Goal: Download file/media

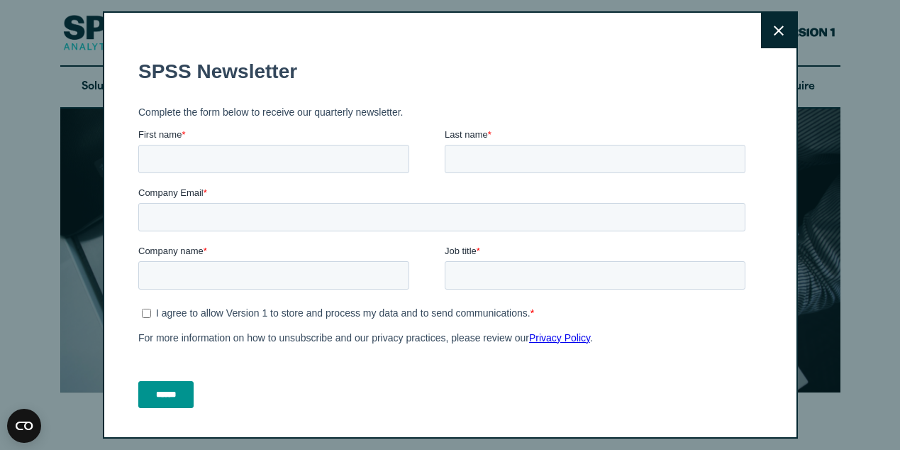
click at [774, 31] on icon at bounding box center [779, 31] width 10 height 10
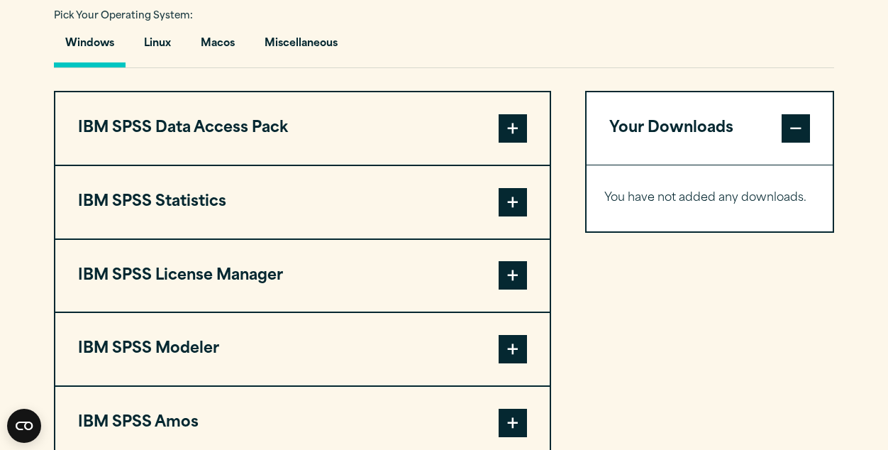
scroll to position [1086, 0]
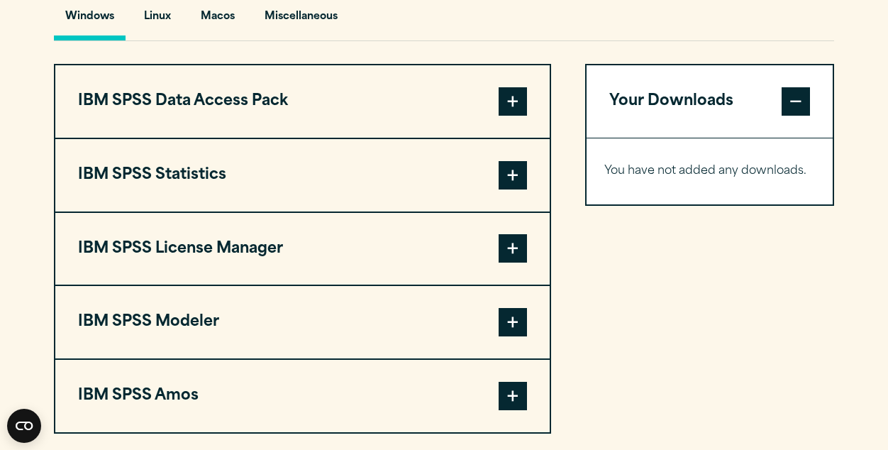
click at [519, 173] on span at bounding box center [513, 175] width 28 height 28
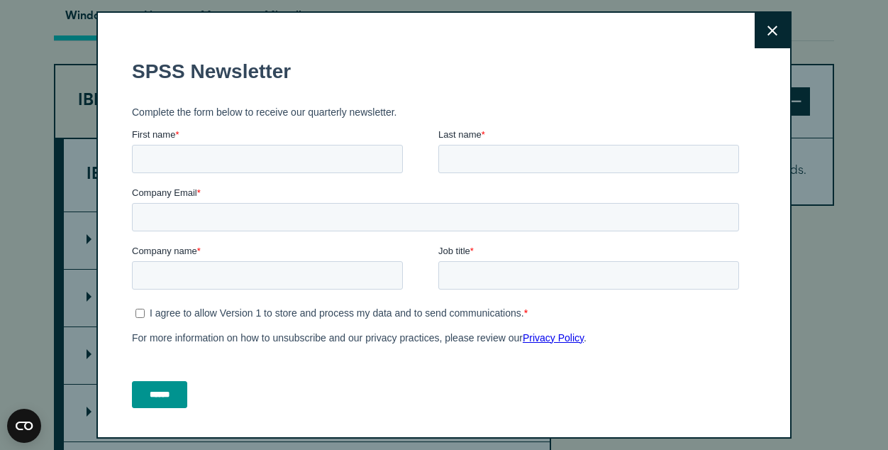
scroll to position [1172, 0]
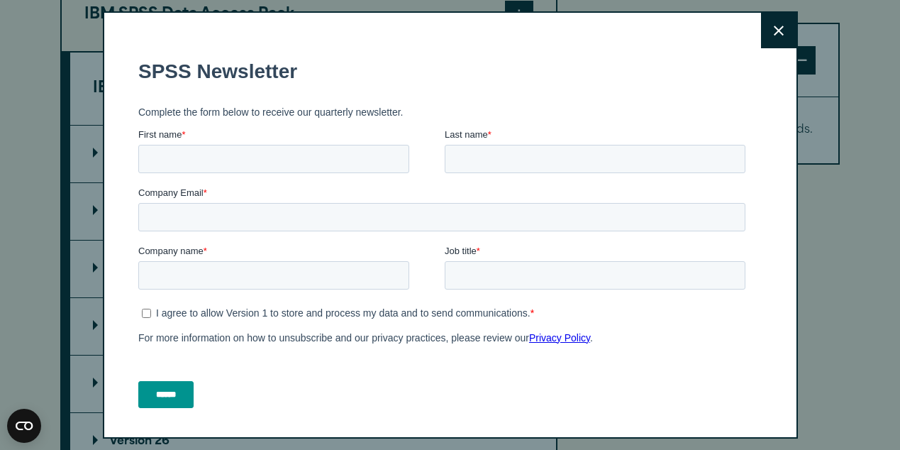
click at [761, 43] on button "Close" at bounding box center [778, 30] width 35 height 35
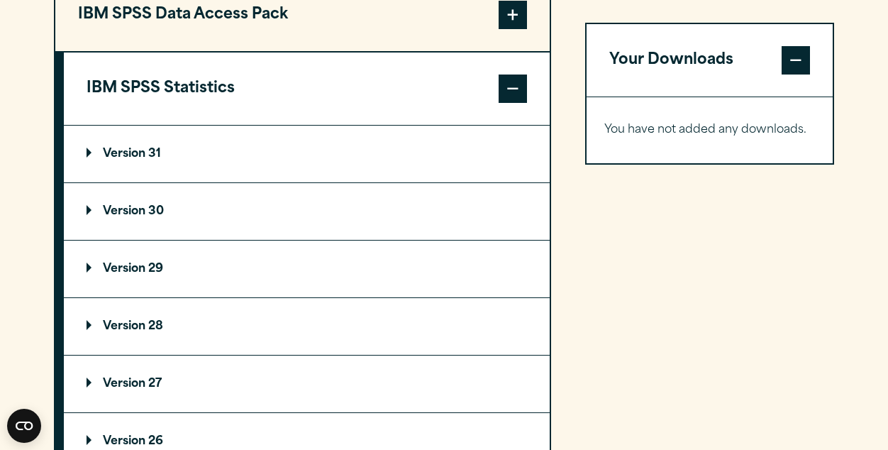
click at [341, 148] on summary "Version 31" at bounding box center [307, 154] width 486 height 57
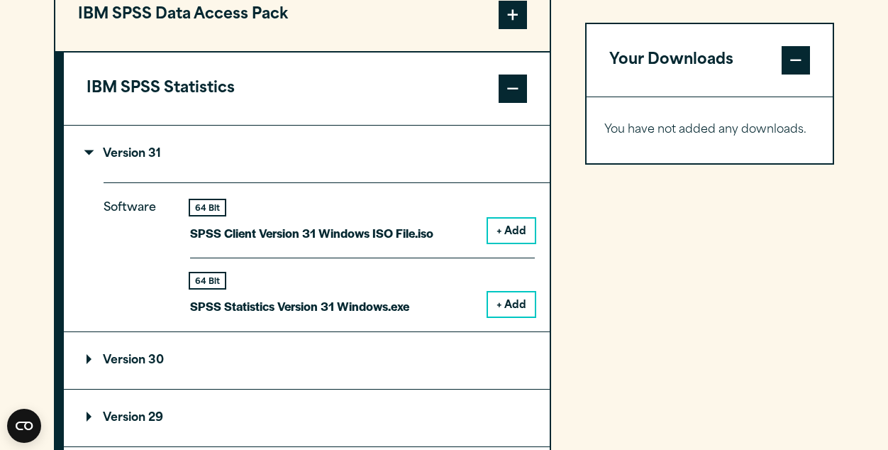
click at [418, 353] on summary "Version 30" at bounding box center [307, 360] width 486 height 57
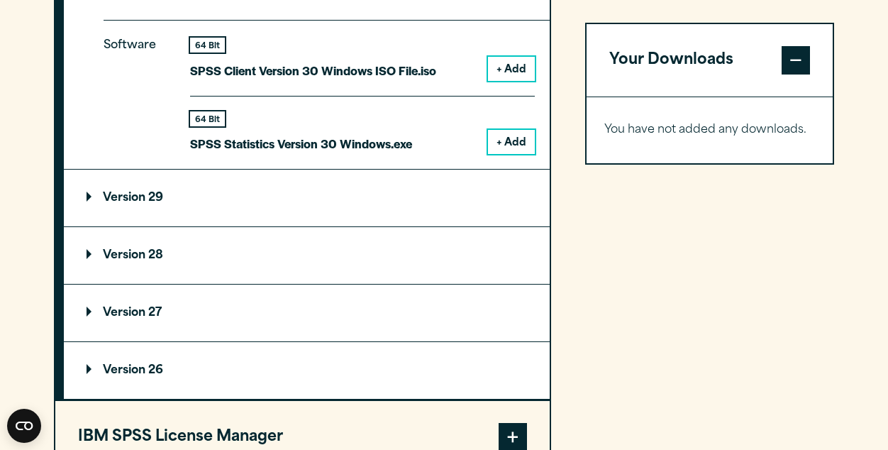
scroll to position [1569, 0]
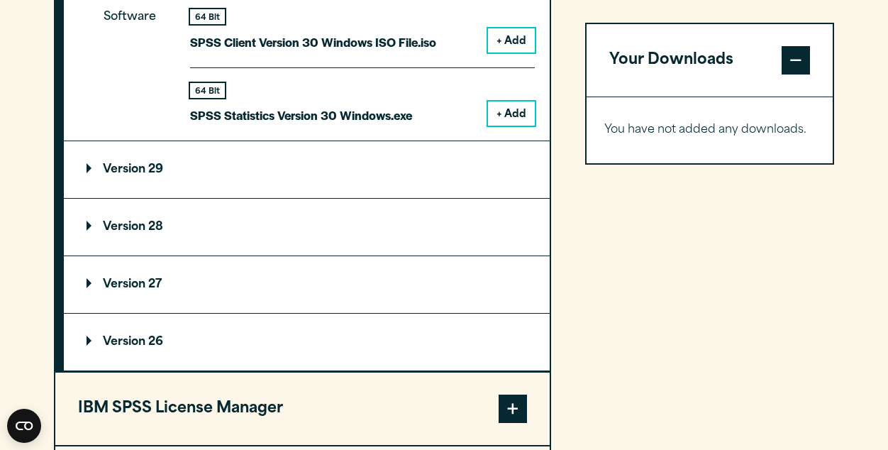
click at [414, 332] on summary "Version 26" at bounding box center [307, 342] width 486 height 57
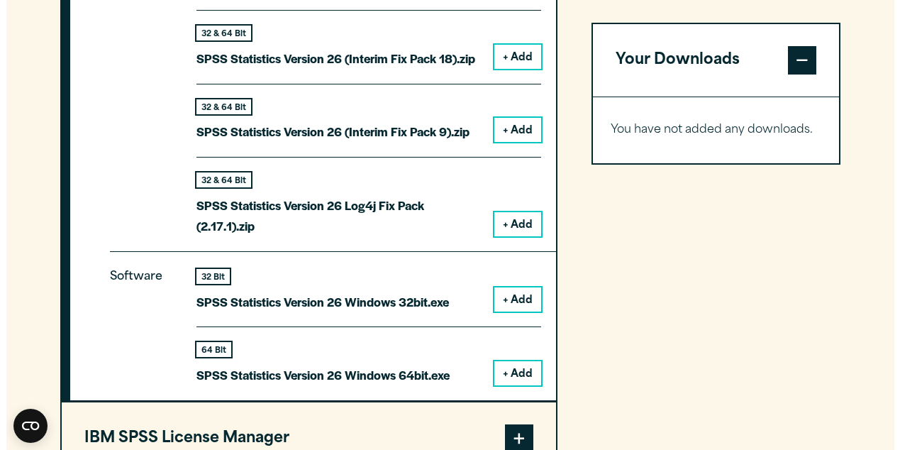
scroll to position [2109, 0]
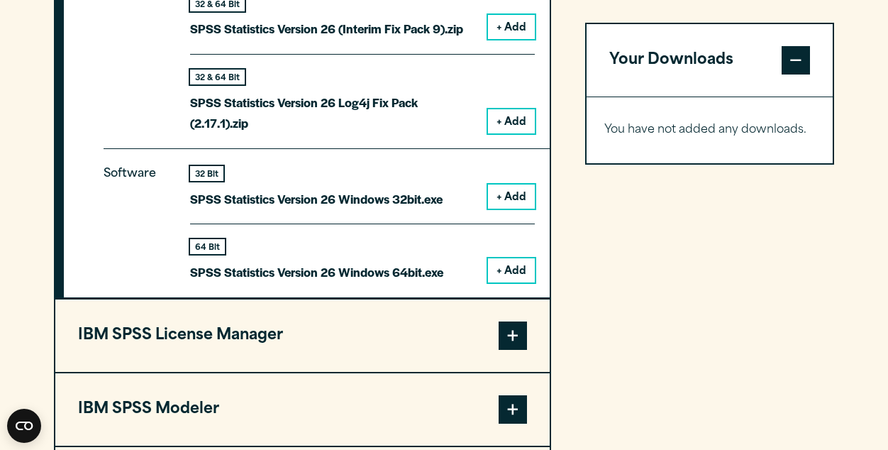
click at [520, 197] on button "+ Add" at bounding box center [511, 196] width 47 height 24
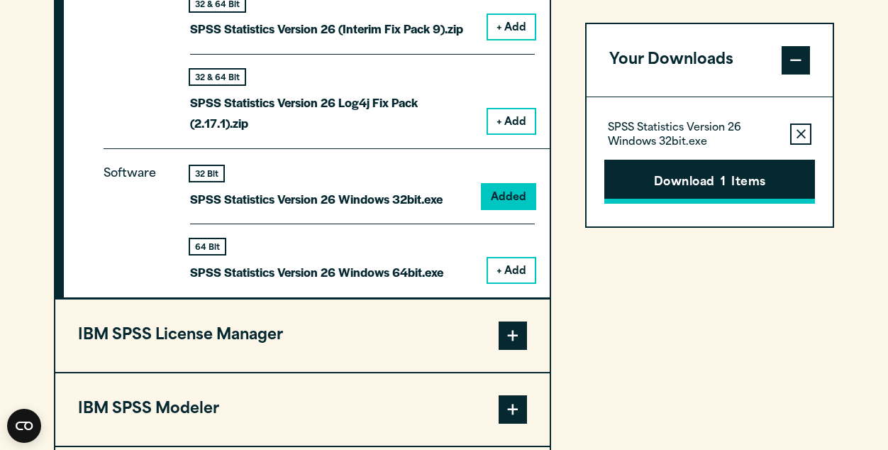
click at [675, 179] on button "Download 1 Items" at bounding box center [709, 182] width 211 height 44
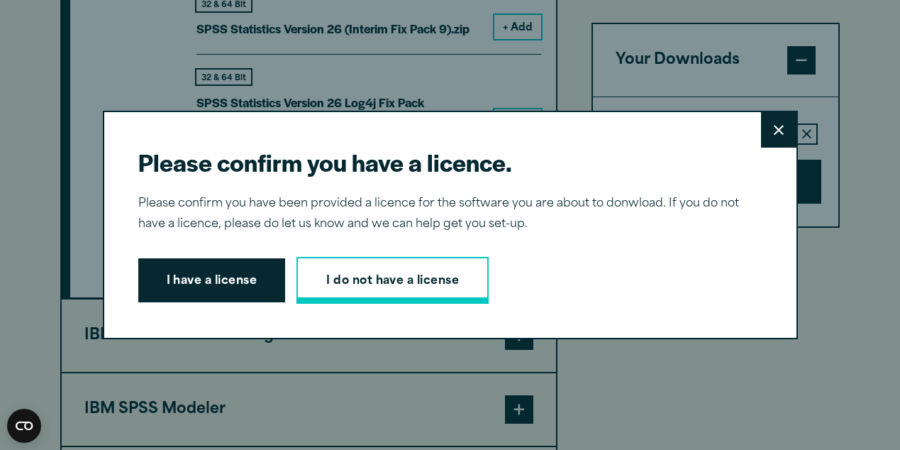
click at [352, 282] on link "I do not have a license" at bounding box center [393, 280] width 192 height 47
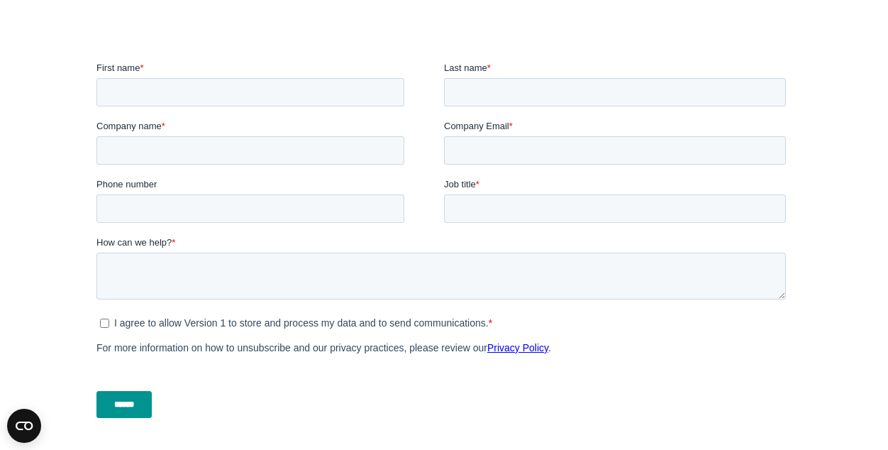
scroll to position [482, 0]
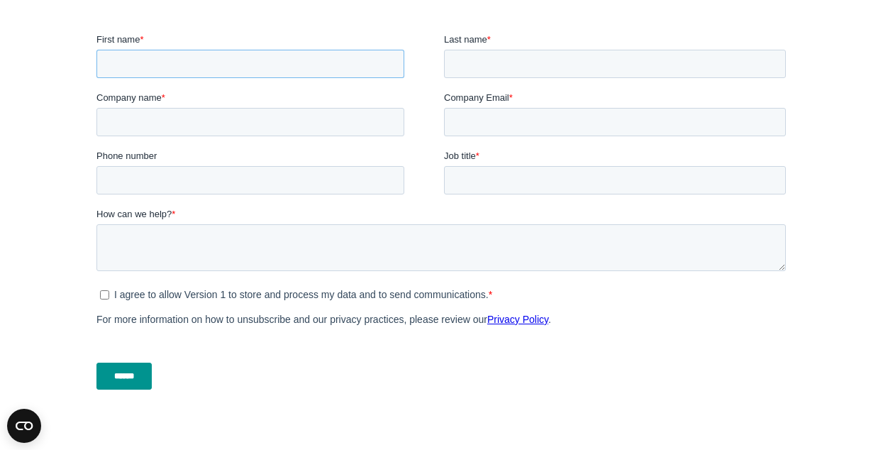
click at [319, 68] on input "First name *" at bounding box center [250, 64] width 308 height 28
type input "*****"
type input "**********"
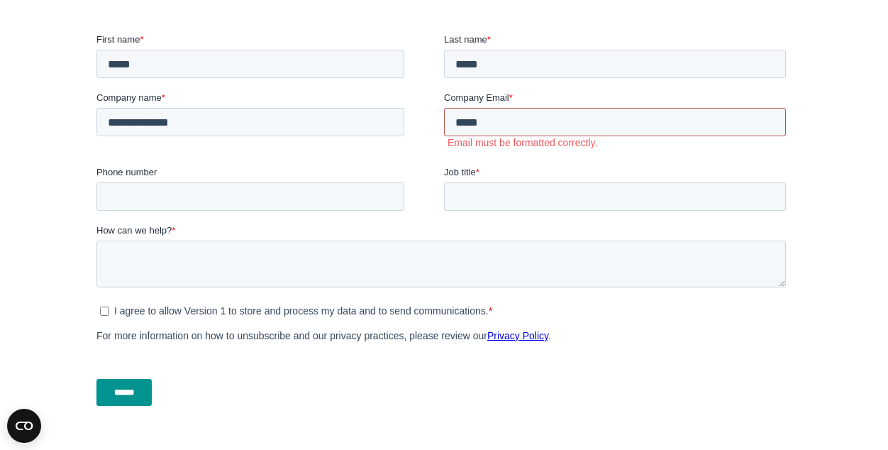
type input "*****"
